Goal: Information Seeking & Learning: Learn about a topic

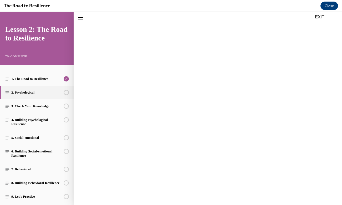
scroll to position [16, 0]
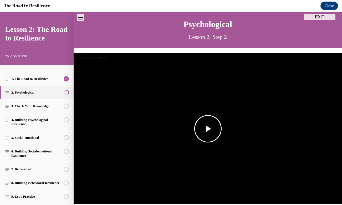
click at [208, 129] on span "Video player" at bounding box center [208, 129] width 0 height 0
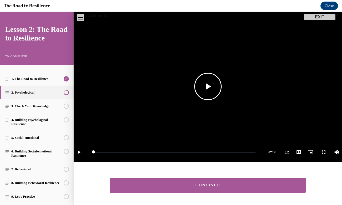
scroll to position [61, 0]
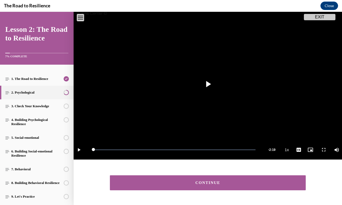
click at [201, 181] on div "CONTINUE" at bounding box center [208, 183] width 180 height 4
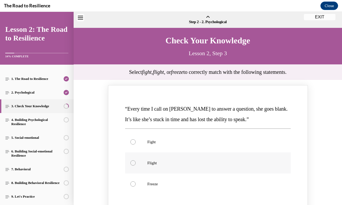
scroll to position [16, 0]
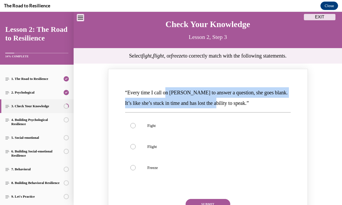
drag, startPoint x: 167, startPoint y: 92, endPoint x: 215, endPoint y: 103, distance: 49.9
click at [215, 103] on span "“Every time I call on [PERSON_NAME] to answer a question, she goes blank. It’s …" at bounding box center [206, 98] width 163 height 16
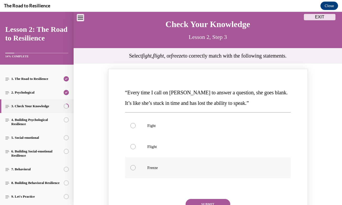
click at [190, 163] on label "Freeze" at bounding box center [207, 167] width 165 height 21
click at [136, 165] on input "Freeze" at bounding box center [132, 167] width 5 height 5
radio input "true"
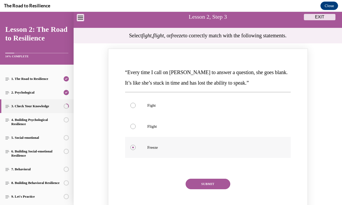
scroll to position [77, 0]
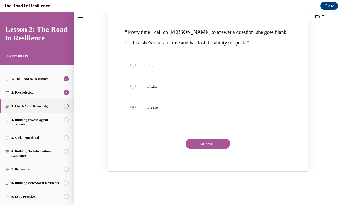
click at [205, 146] on button "SUBMIT" at bounding box center [207, 143] width 45 height 11
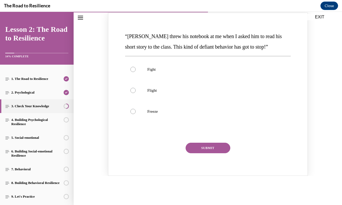
scroll to position [256, 0]
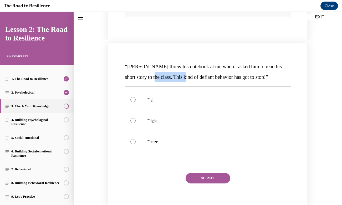
drag, startPoint x: 160, startPoint y: 76, endPoint x: 191, endPoint y: 76, distance: 31.3
click at [191, 77] on span "“[PERSON_NAME] threw his notebook at me when I asked him to read his short stor…" at bounding box center [203, 72] width 157 height 16
click at [189, 101] on p "Fight" at bounding box center [212, 99] width 130 height 5
click at [136, 101] on input "Fight" at bounding box center [132, 99] width 5 height 5
radio input "true"
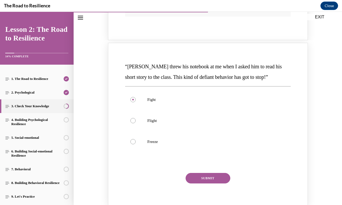
click at [211, 179] on button "SUBMIT" at bounding box center [207, 178] width 45 height 11
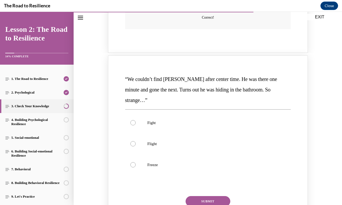
scroll to position [463, 0]
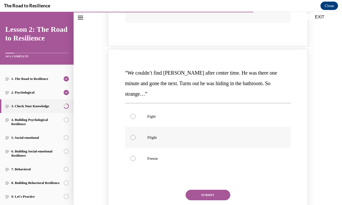
click at [201, 135] on p "Flight" at bounding box center [212, 137] width 130 height 5
click at [136, 135] on input "Flight" at bounding box center [132, 137] width 5 height 5
radio input "true"
click at [219, 190] on button "SUBMIT" at bounding box center [207, 195] width 45 height 11
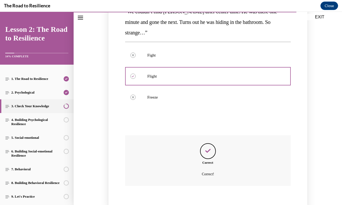
scroll to position [574, 0]
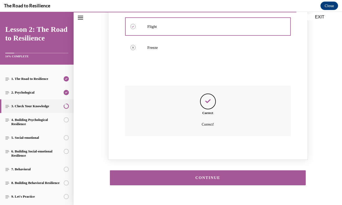
click at [223, 170] on button "CONTINUE" at bounding box center [208, 177] width 196 height 15
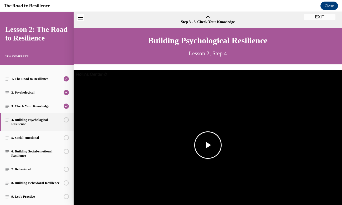
scroll to position [16, 0]
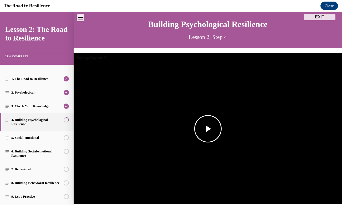
click at [208, 129] on span "Video player" at bounding box center [208, 129] width 0 height 0
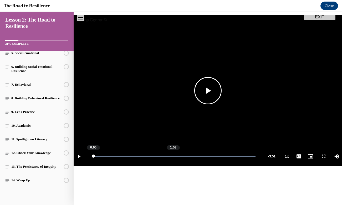
scroll to position [70, 0]
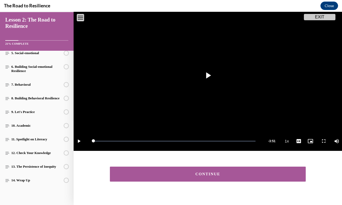
click at [188, 174] on div "CONTINUE" at bounding box center [208, 174] width 180 height 4
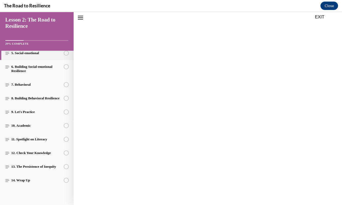
scroll to position [16, 0]
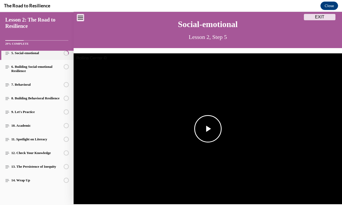
click at [208, 129] on span "Video player" at bounding box center [208, 129] width 0 height 0
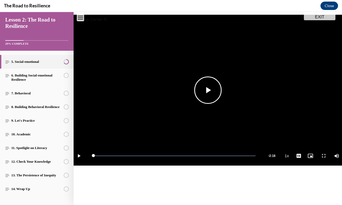
scroll to position [76, 0]
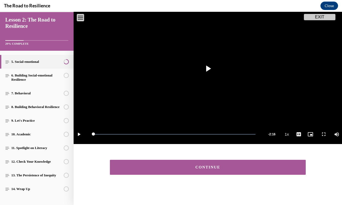
click at [159, 171] on button "CONTINUE" at bounding box center [208, 167] width 196 height 15
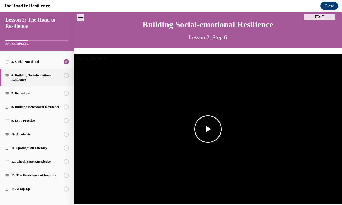
scroll to position [16, 0]
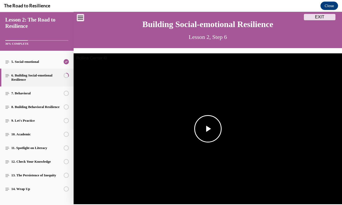
click at [208, 129] on span "Video player" at bounding box center [208, 129] width 0 height 0
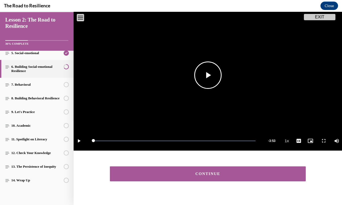
scroll to position [76, 0]
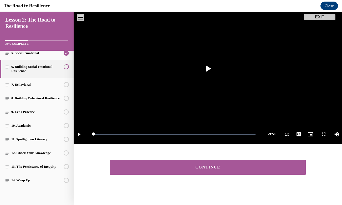
click at [132, 166] on div "CONTINUE" at bounding box center [208, 167] width 180 height 4
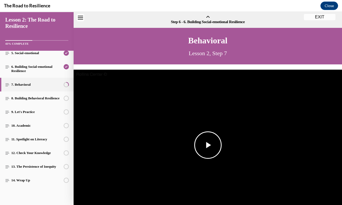
scroll to position [16, 0]
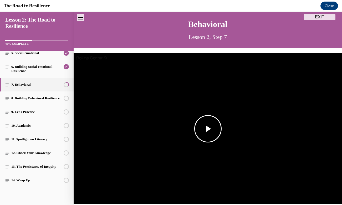
click at [208, 129] on span "Video player" at bounding box center [208, 129] width 0 height 0
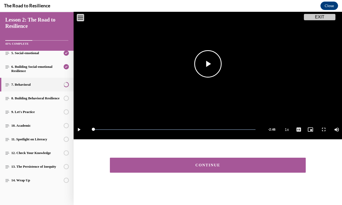
scroll to position [82, 0]
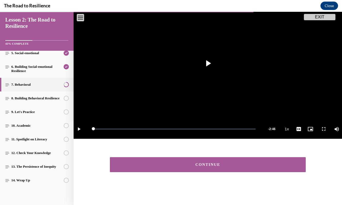
click at [192, 161] on button "CONTINUE" at bounding box center [208, 164] width 196 height 15
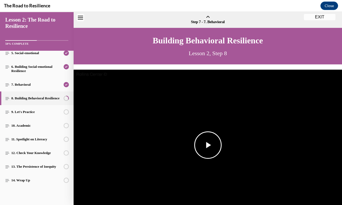
scroll to position [16, 0]
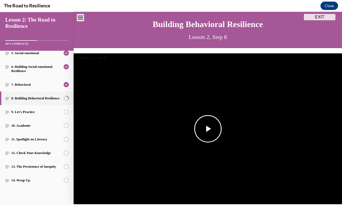
click at [208, 129] on span "Video player" at bounding box center [208, 129] width 0 height 0
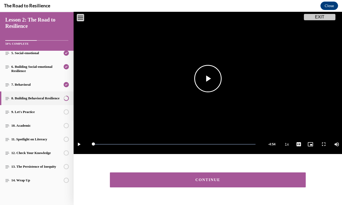
scroll to position [80, 0]
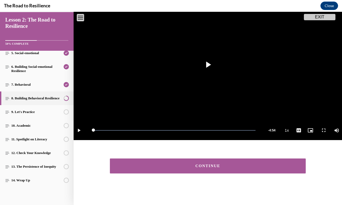
click at [129, 171] on button "CONTINUE" at bounding box center [208, 165] width 196 height 15
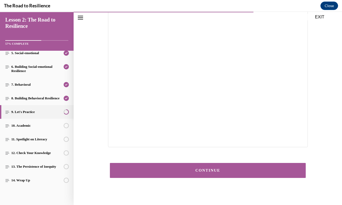
scroll to position [88, 0]
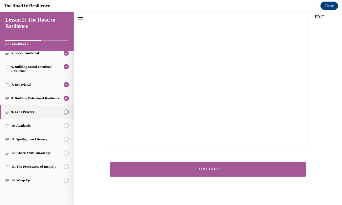
click at [186, 170] on div "CONTINUE" at bounding box center [208, 169] width 180 height 4
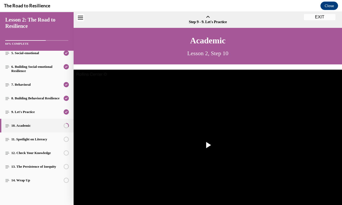
scroll to position [16, 0]
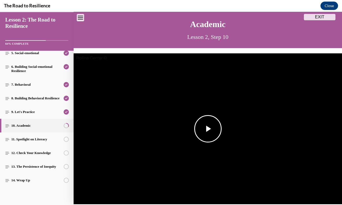
click at [208, 129] on span "Video player" at bounding box center [208, 129] width 0 height 0
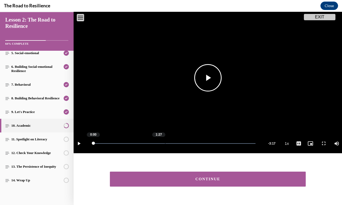
scroll to position [82, 0]
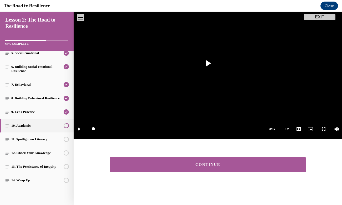
click at [139, 169] on button "CONTINUE" at bounding box center [208, 164] width 196 height 15
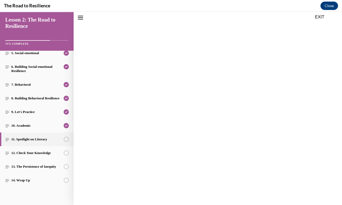
scroll to position [16, 0]
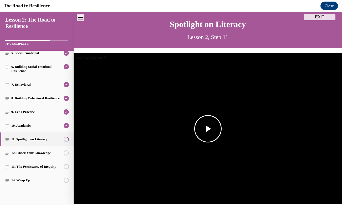
click at [208, 129] on span "Video player" at bounding box center [208, 129] width 0 height 0
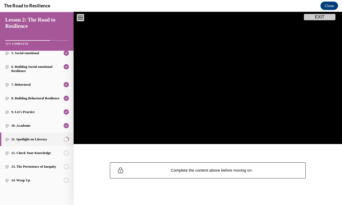
scroll to position [79, 0]
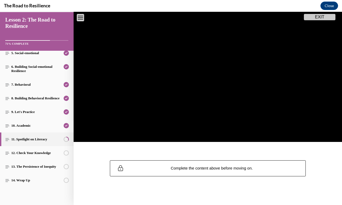
click at [218, 169] on span "Complete the content above before moving on." at bounding box center [212, 168] width 82 height 4
click at [214, 168] on span "Complete the content above before moving on." at bounding box center [212, 168] width 82 height 4
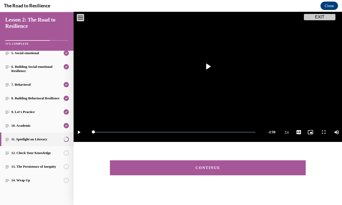
click at [252, 171] on button "CONTINUE" at bounding box center [208, 167] width 196 height 15
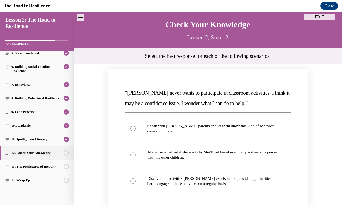
scroll to position [16, 0]
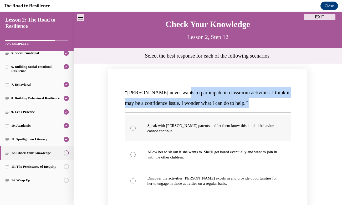
drag, startPoint x: 180, startPoint y: 94, endPoint x: 194, endPoint y: 116, distance: 26.1
click at [194, 116] on div "“[PERSON_NAME] never wants to participate in classroom activities. I think it m…" at bounding box center [208, 159] width 168 height 147
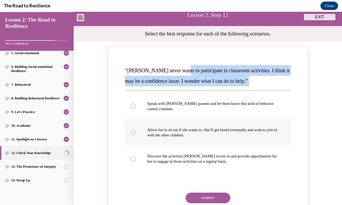
scroll to position [39, 0]
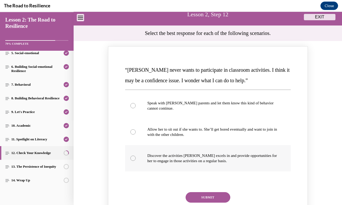
click at [194, 162] on p "Discover the activities [PERSON_NAME] excels in and provide opportunities for h…" at bounding box center [212, 158] width 130 height 11
click at [136, 161] on input "Discover the activities [PERSON_NAME] excels in and provide opportunities for h…" at bounding box center [132, 157] width 5 height 5
radio input "true"
click at [211, 196] on button "SUBMIT" at bounding box center [207, 197] width 45 height 11
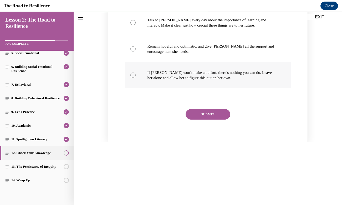
scroll to position [308, 0]
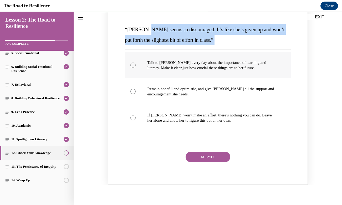
drag, startPoint x: 145, startPoint y: 33, endPoint x: 160, endPoint y: 59, distance: 29.5
click at [160, 59] on div "“[PERSON_NAME] seems so discouraged. It’s like she’s given up and won’t put for…" at bounding box center [208, 96] width 168 height 147
click at [152, 34] on p "“[PERSON_NAME] seems so discouraged. It’s like she’s given up and won’t put for…" at bounding box center [207, 34] width 165 height 21
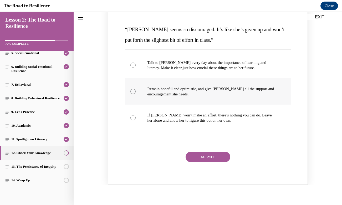
click at [168, 88] on p "Remain hopeful and optimistic, and give [PERSON_NAME] all the support and encou…" at bounding box center [212, 91] width 130 height 11
click at [136, 89] on input "Remain hopeful and optimistic, and give [PERSON_NAME] all the support and encou…" at bounding box center [132, 91] width 5 height 5
radio input "true"
click at [220, 158] on button "SUBMIT" at bounding box center [207, 157] width 45 height 11
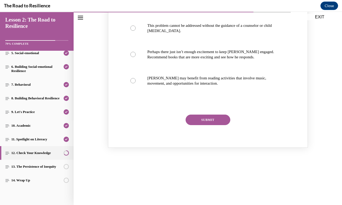
scroll to position [538, 0]
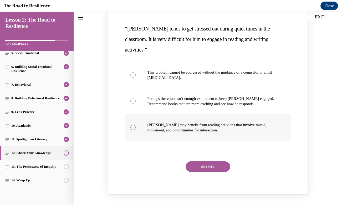
click at [211, 122] on label "[PERSON_NAME] may benefit from reading activities that involve music, movement,…" at bounding box center [207, 127] width 165 height 26
click at [136, 125] on input "[PERSON_NAME] may benefit from reading activities that involve music, movement,…" at bounding box center [132, 127] width 5 height 5
radio input "true"
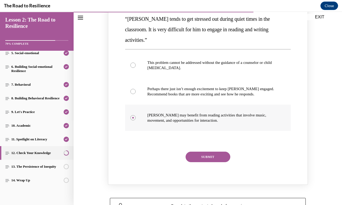
scroll to position [549, 0]
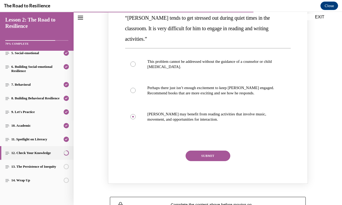
click at [208, 139] on div "“[PERSON_NAME] tends to get stressed out during quiet times in the classroom. I…" at bounding box center [208, 90] width 168 height 157
click at [208, 150] on button "SUBMIT" at bounding box center [207, 155] width 45 height 11
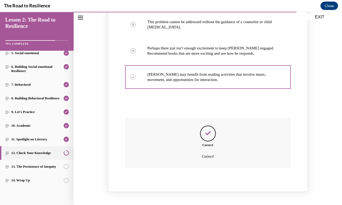
scroll to position [626, 0]
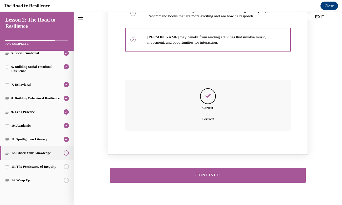
click at [204, 168] on button "CONTINUE" at bounding box center [208, 175] width 196 height 15
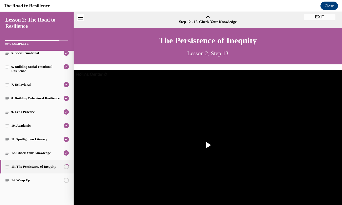
scroll to position [16, 0]
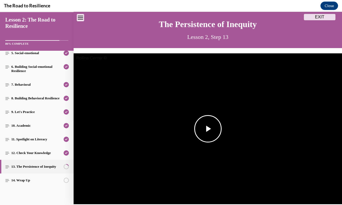
click at [208, 129] on span "Video player" at bounding box center [208, 129] width 0 height 0
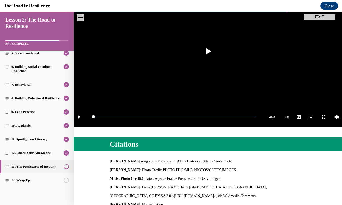
scroll to position [176, 0]
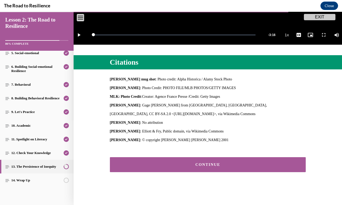
click at [179, 162] on button "CONTINUE" at bounding box center [208, 164] width 196 height 15
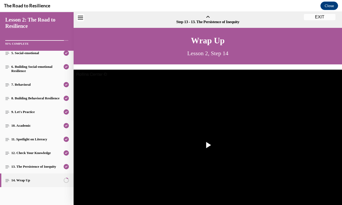
scroll to position [16, 0]
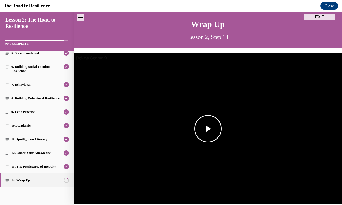
click at [215, 112] on img "Video player" at bounding box center [208, 128] width 268 height 151
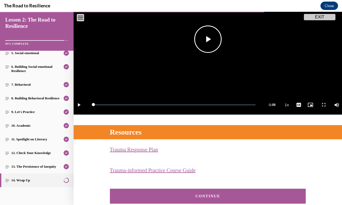
scroll to position [137, 0]
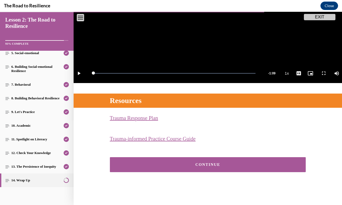
click at [245, 161] on button "CONTINUE" at bounding box center [208, 164] width 196 height 15
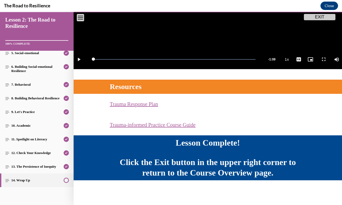
scroll to position [151, 0]
click at [311, 18] on button "EXIT" at bounding box center [320, 17] width 32 height 6
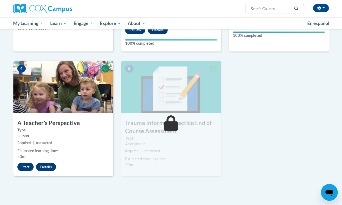
scroll to position [222, 0]
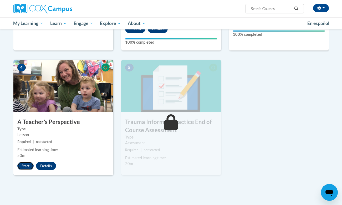
click at [22, 168] on button "Start" at bounding box center [25, 166] width 16 height 8
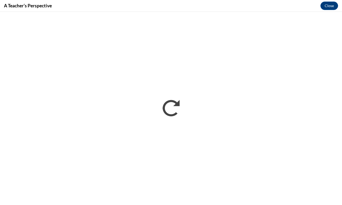
scroll to position [0, 0]
